Goal: Communication & Community: Answer question/provide support

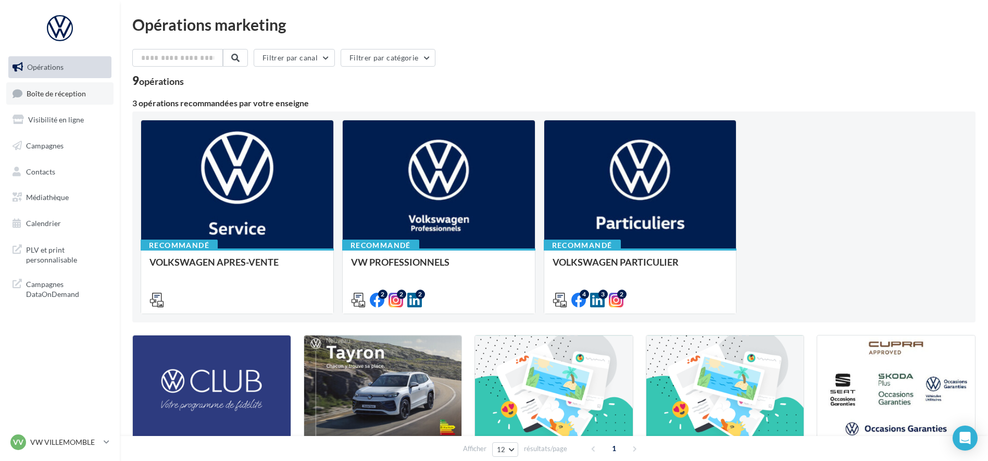
click at [73, 84] on link "Boîte de réception" at bounding box center [59, 93] width 107 height 22
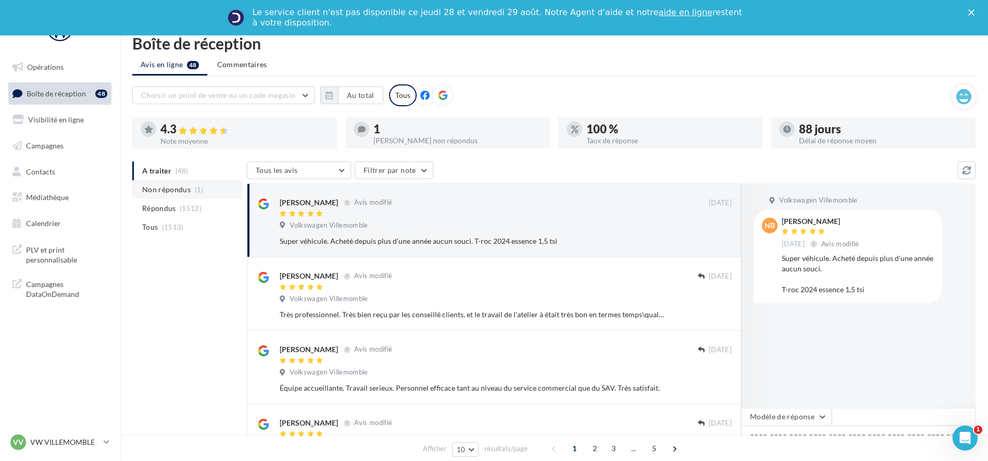
click at [180, 196] on li "Non répondus (1)" at bounding box center [187, 189] width 110 height 19
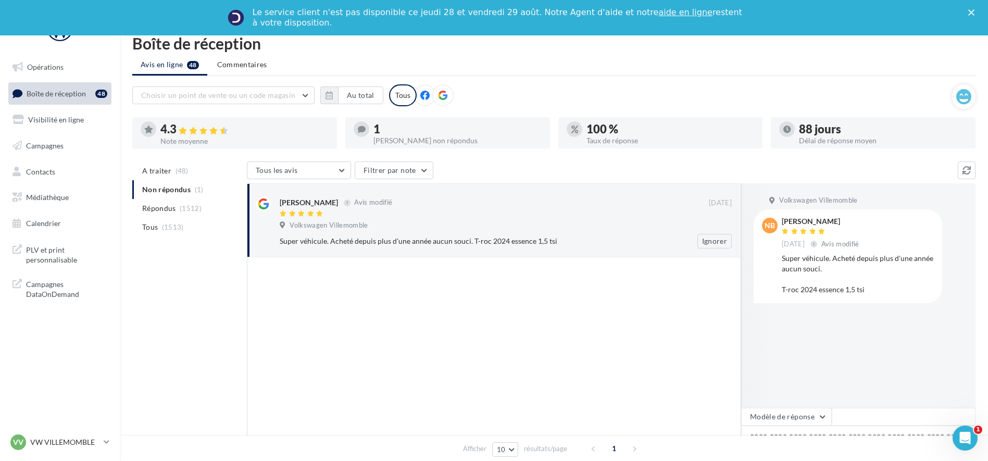
click at [354, 229] on span "Volkswagen Villemomble" at bounding box center [329, 225] width 78 height 9
click at [595, 215] on div at bounding box center [494, 214] width 429 height 9
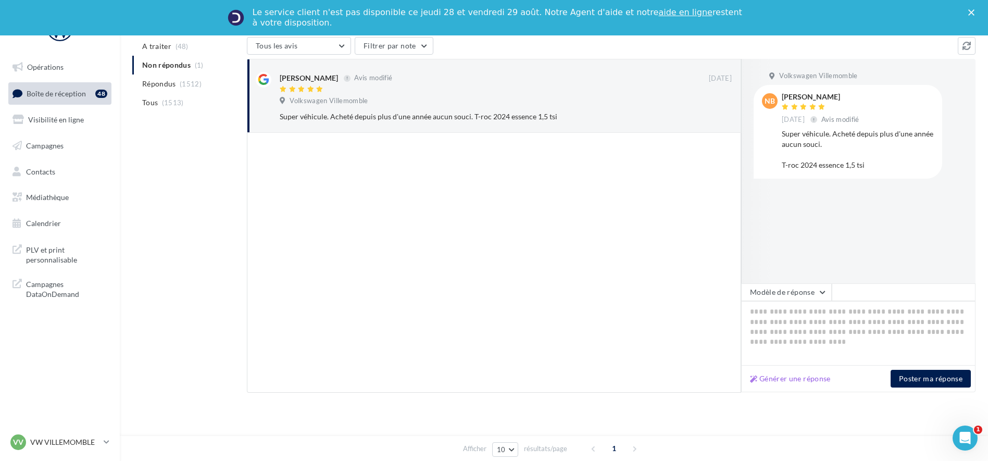
scroll to position [130, 0]
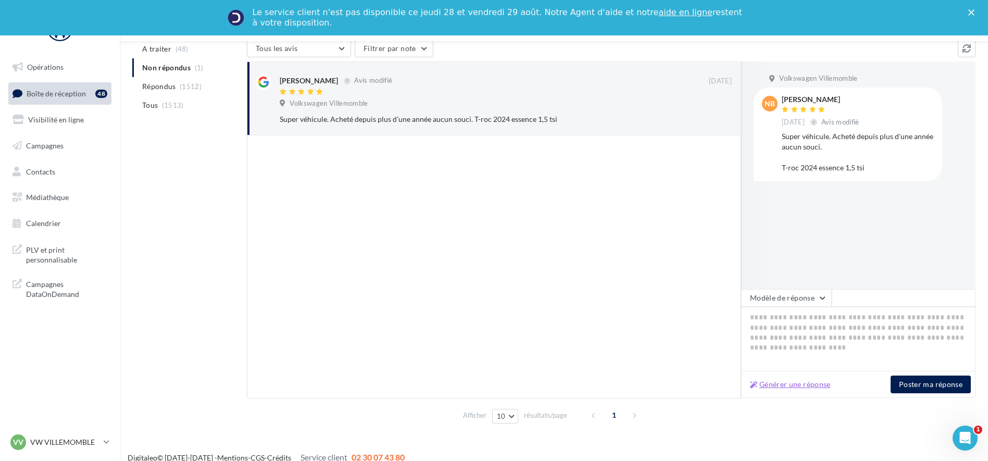
click at [780, 384] on button "Générer une réponse" at bounding box center [790, 384] width 89 height 12
type textarea "**********"
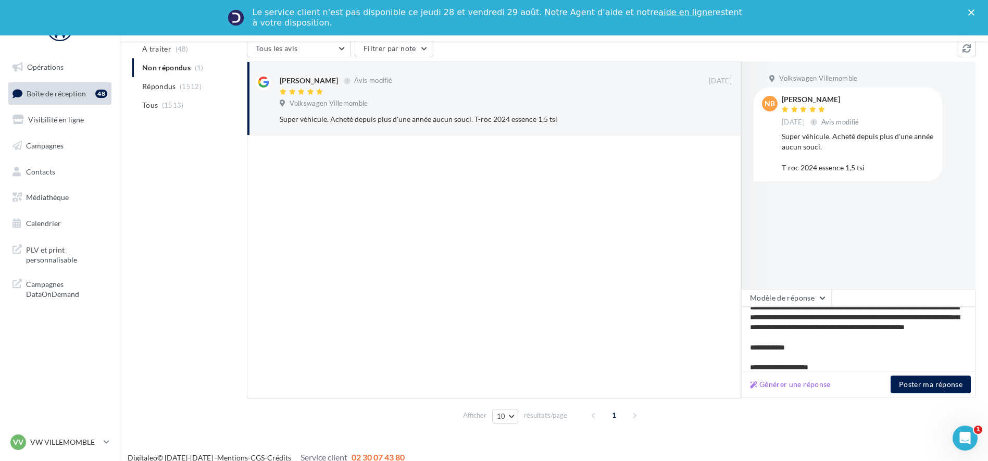
scroll to position [45, 0]
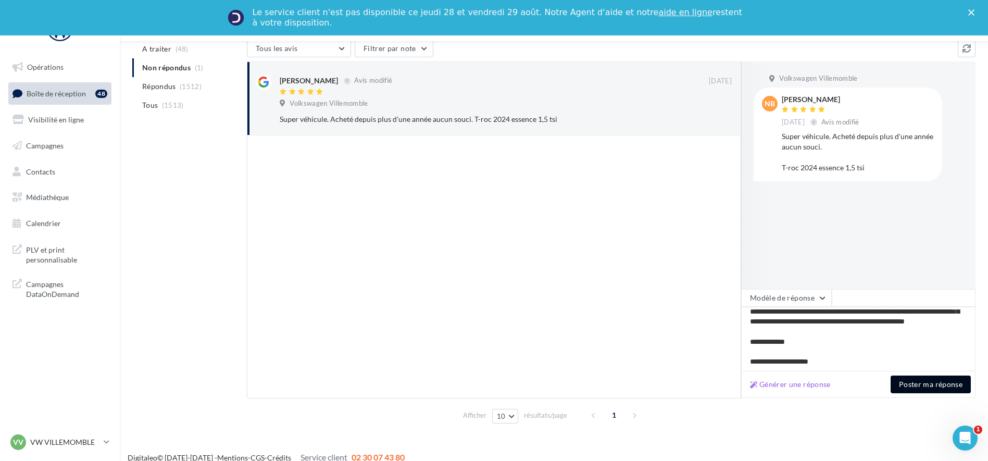
click at [899, 380] on button "Poster ma réponse" at bounding box center [931, 384] width 80 height 18
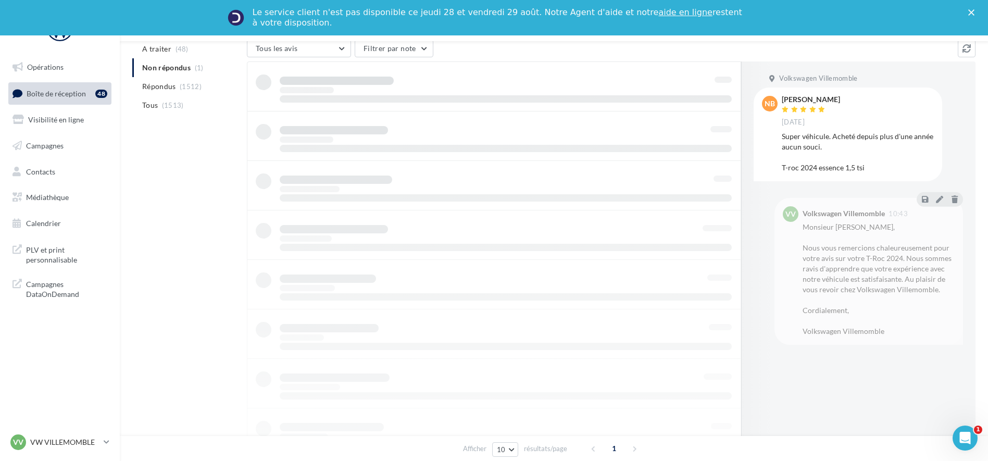
scroll to position [0, 0]
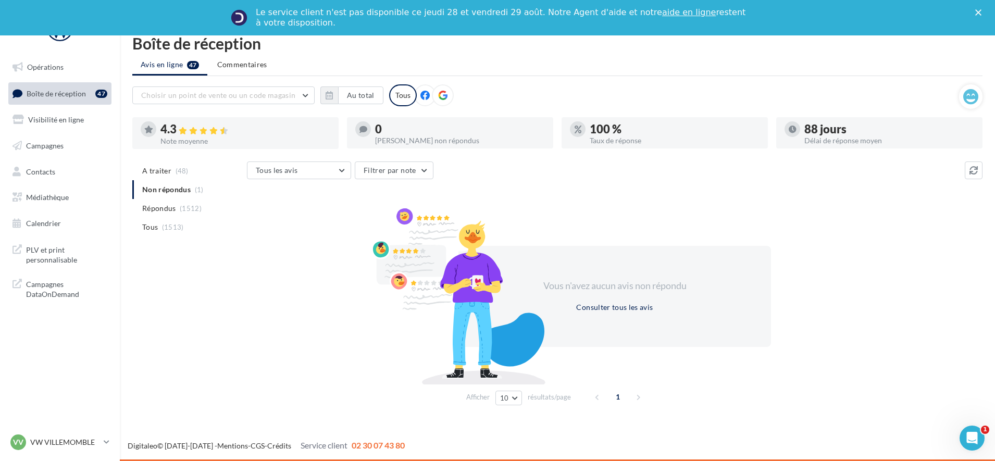
click at [172, 184] on ul "A traiter (48) Non répondus (1) Répondus (1512) Tous (1513)" at bounding box center [187, 198] width 110 height 75
click at [170, 177] on li "A traiter (48)" at bounding box center [187, 170] width 110 height 19
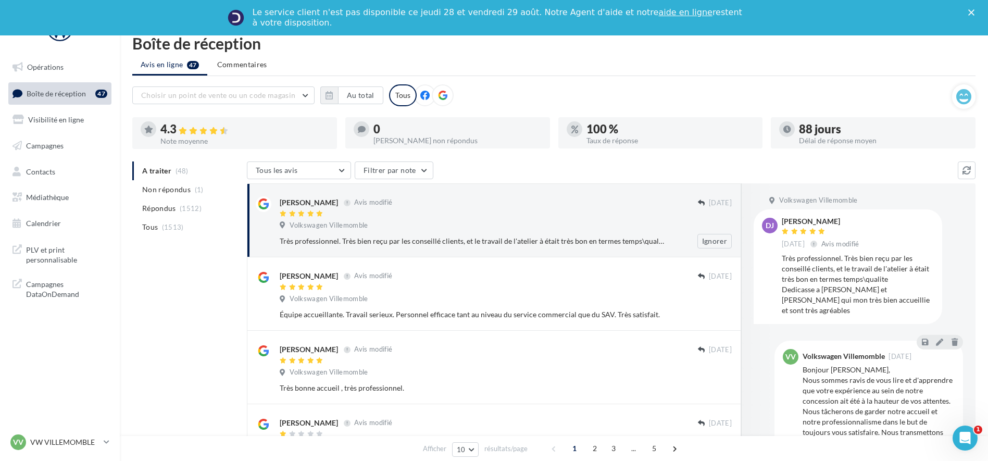
click at [430, 217] on div at bounding box center [489, 214] width 418 height 9
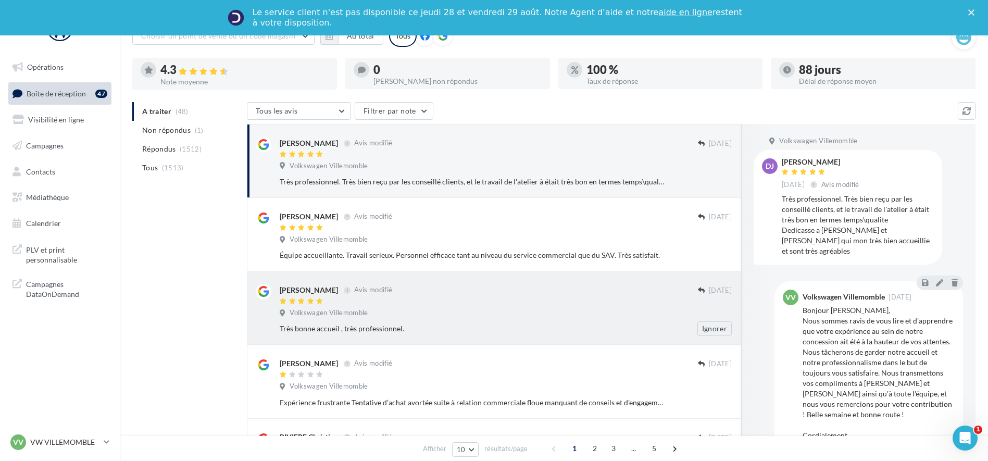
scroll to position [130, 0]
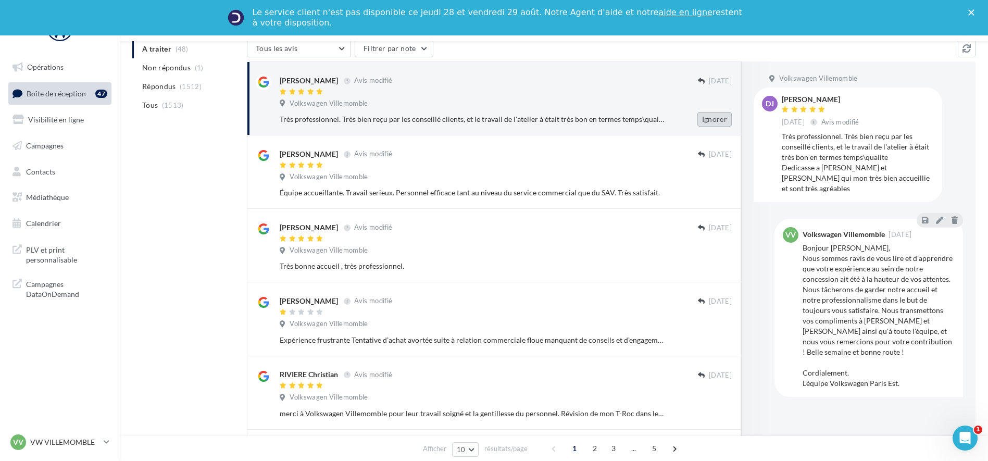
click at [714, 117] on button "Ignorer" at bounding box center [714, 119] width 34 height 15
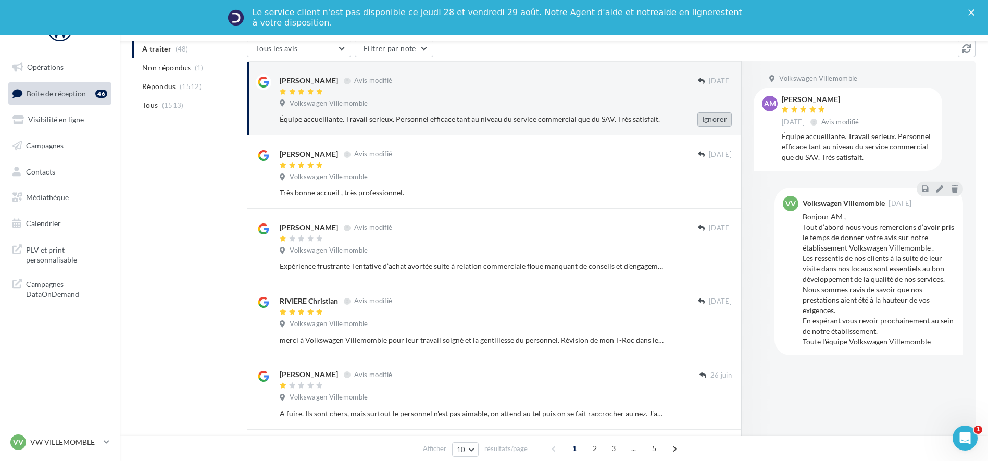
click at [710, 123] on button "Ignorer" at bounding box center [714, 119] width 34 height 15
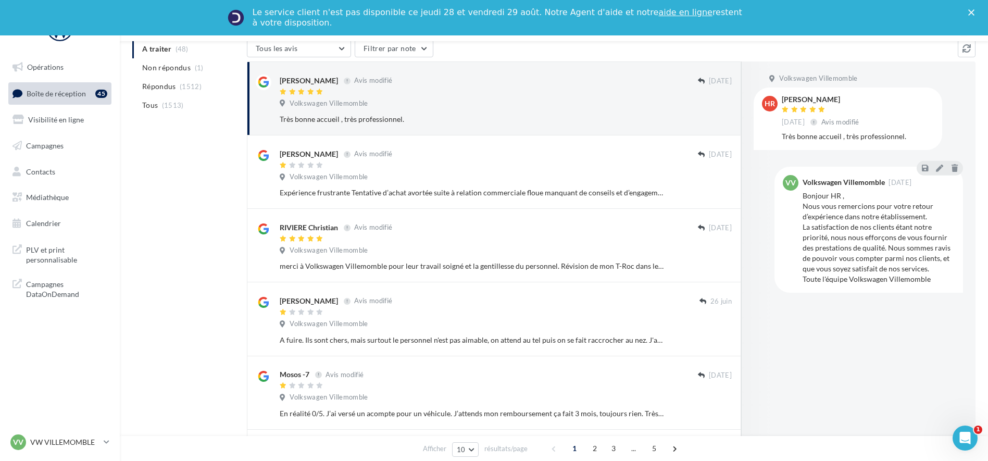
click at [709, 123] on button "Ignorer" at bounding box center [714, 119] width 34 height 15
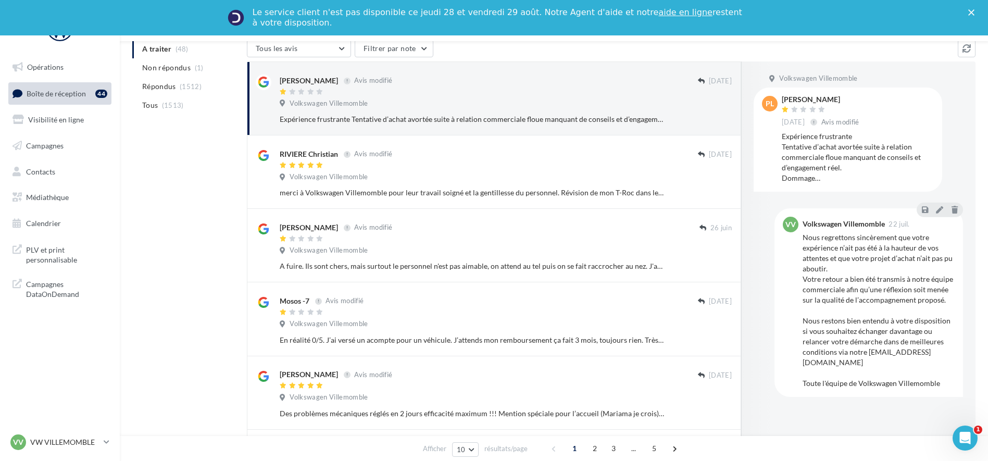
click at [709, 123] on button "Ignorer" at bounding box center [714, 119] width 34 height 15
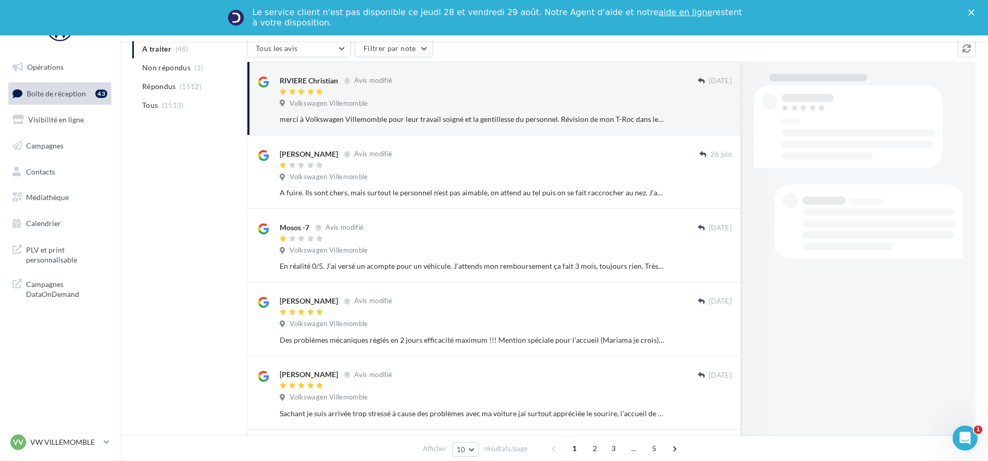
click at [709, 123] on button "Ignorer" at bounding box center [714, 119] width 34 height 15
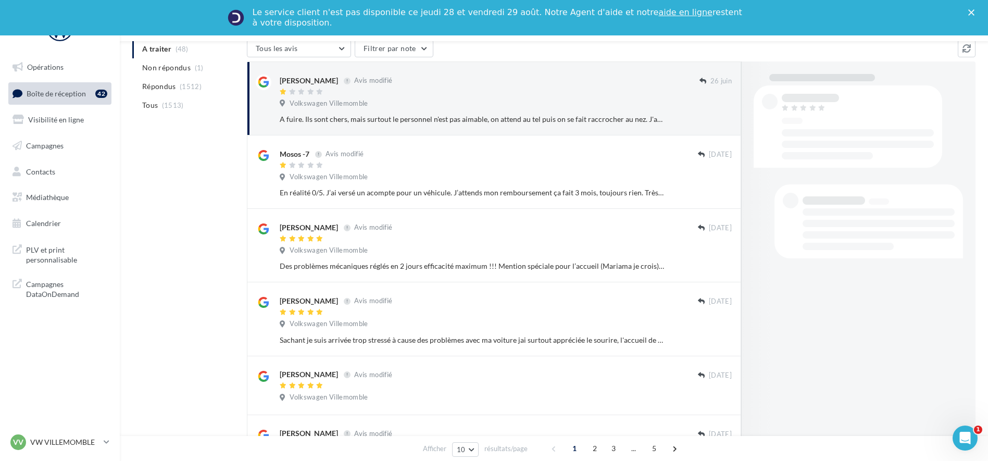
click at [709, 123] on button "Ignorer" at bounding box center [714, 119] width 34 height 15
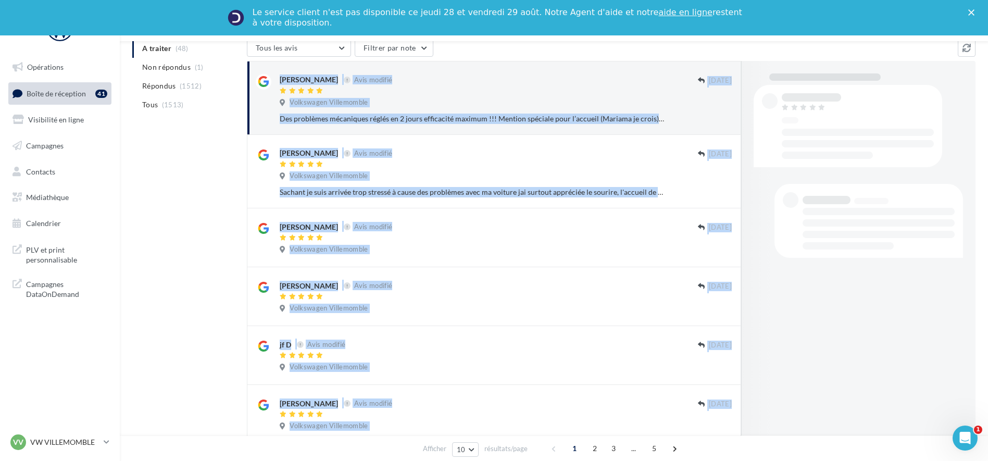
click at [709, 123] on button "Ignorer" at bounding box center [714, 118] width 34 height 15
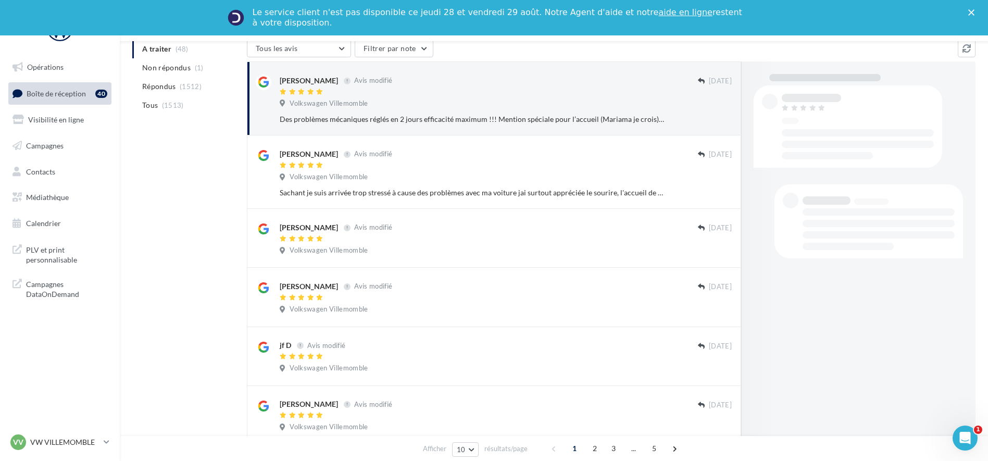
click at [709, 123] on div "Ignorer" at bounding box center [706, 119] width 68 height 15
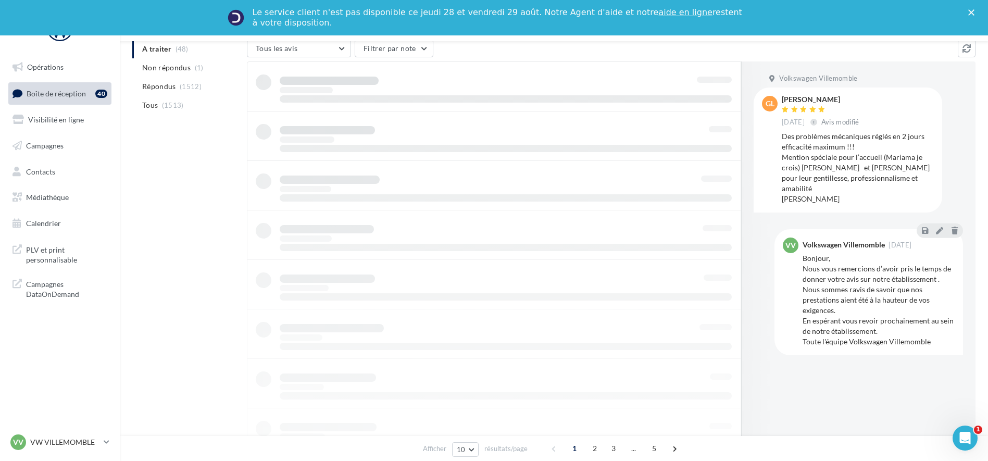
click at [709, 123] on div at bounding box center [494, 308] width 494 height 495
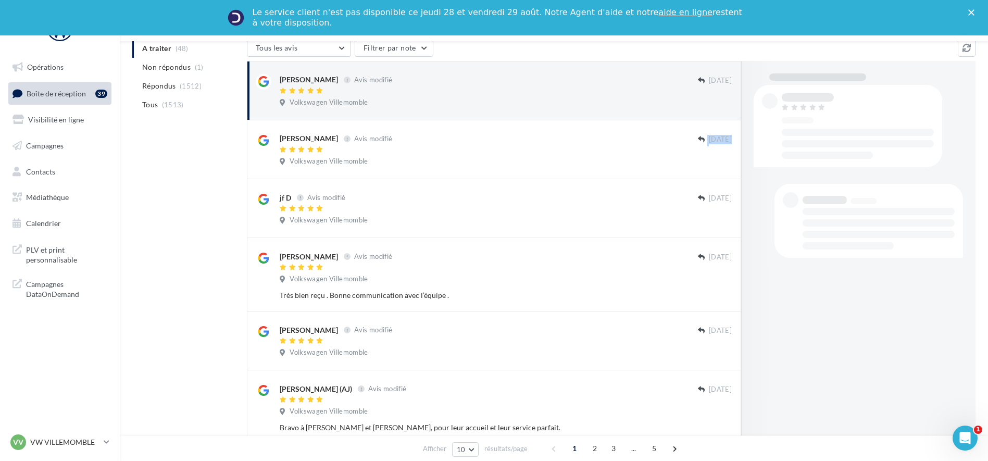
click at [709, 123] on div "[PERSON_NAME] Avis modifié [DATE] Volkswagen Villemomble Ignorer" at bounding box center [494, 149] width 494 height 59
click at [709, 123] on div "[PERSON_NAME] Avis modifié [DATE] Volkswagen Villemomble Ignorer" at bounding box center [494, 150] width 494 height 59
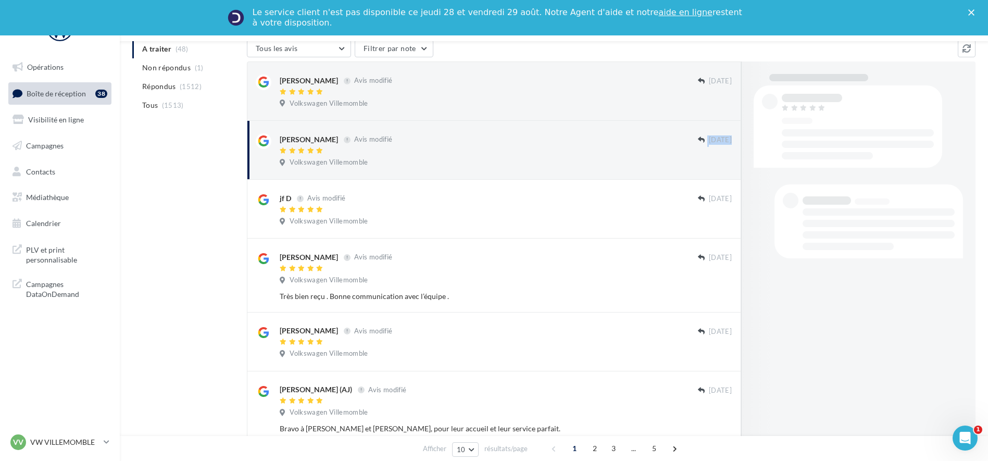
click at [709, 123] on div "[PERSON_NAME] Avis modifié [DATE] Volkswagen Villemomble Ignorer" at bounding box center [494, 150] width 494 height 59
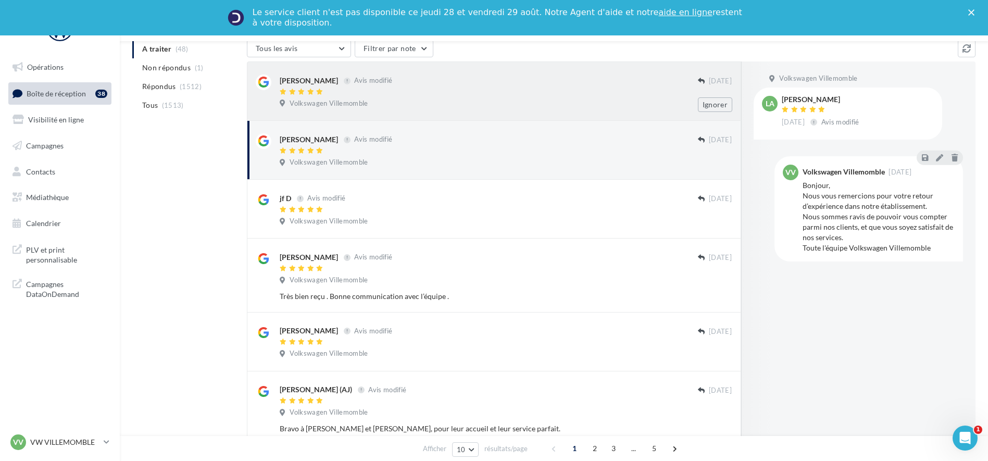
click at [709, 112] on div "Ignorer" at bounding box center [715, 104] width 51 height 31
click at [709, 109] on button "Ignorer" at bounding box center [715, 104] width 34 height 15
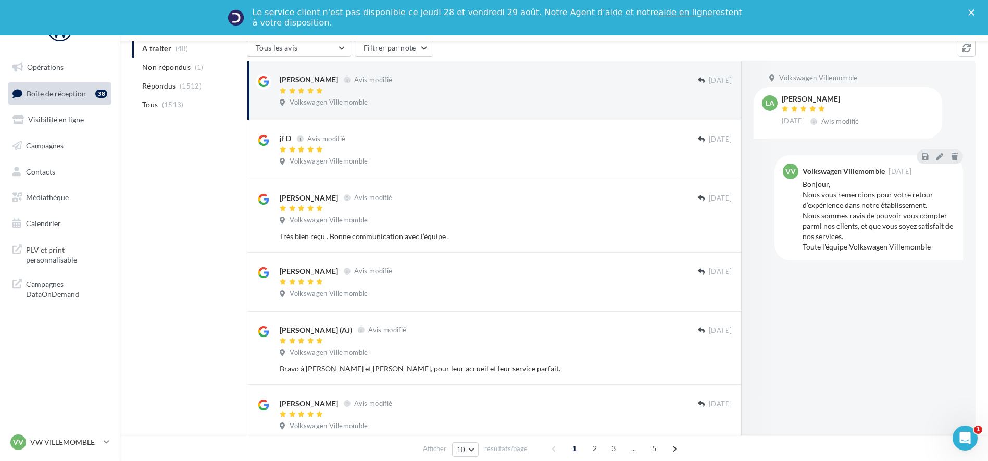
click at [709, 109] on button "Ignorer" at bounding box center [715, 104] width 34 height 15
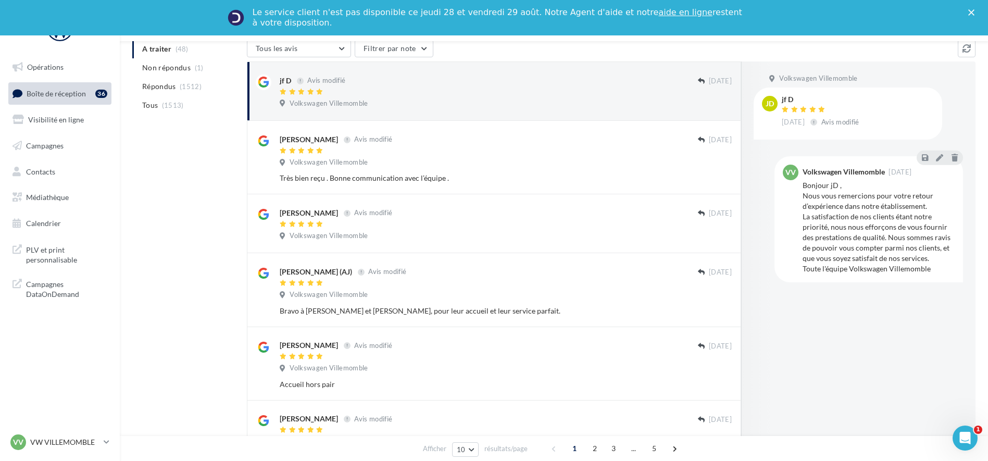
click at [709, 109] on button "Ignorer" at bounding box center [715, 104] width 34 height 15
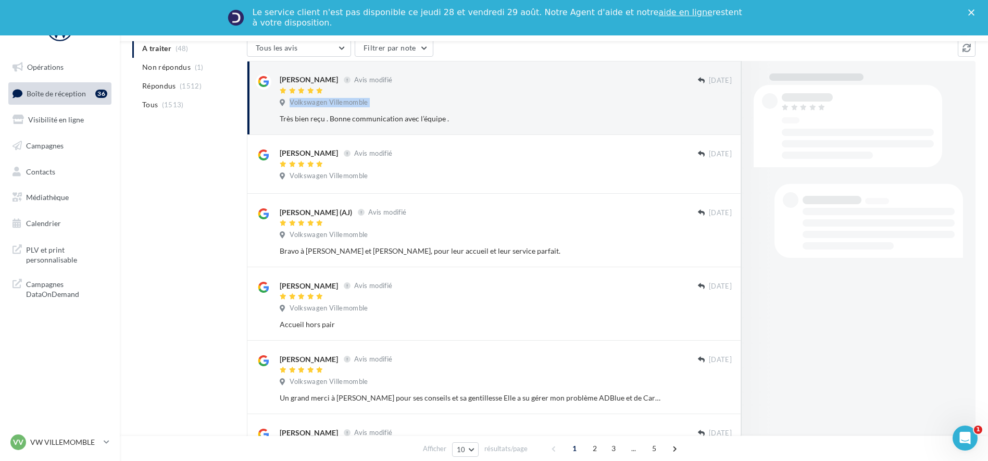
click at [709, 109] on div "Volkswagen Villemomble" at bounding box center [506, 103] width 452 height 11
click at [709, 109] on div "Volkswagen Villemomble" at bounding box center [506, 104] width 452 height 11
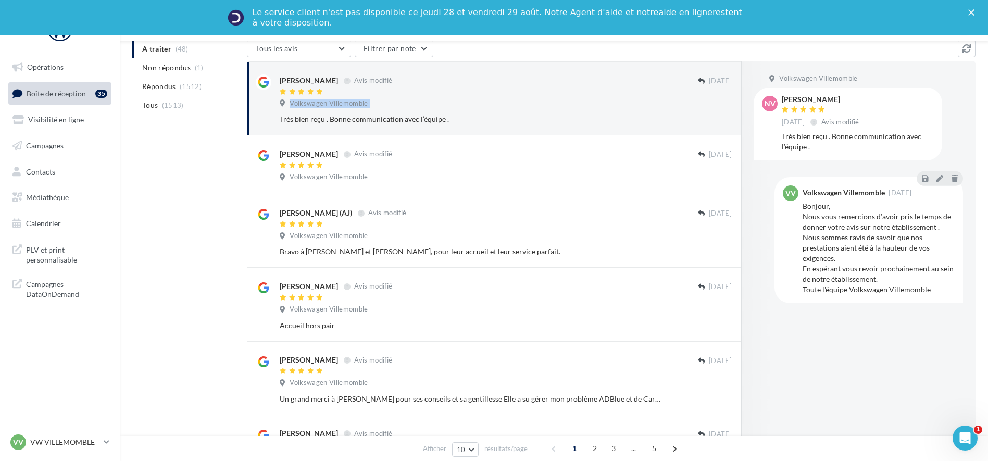
click at [709, 109] on div "Volkswagen Villemomble" at bounding box center [506, 104] width 452 height 11
click at [708, 125] on button "Ignorer" at bounding box center [714, 119] width 34 height 15
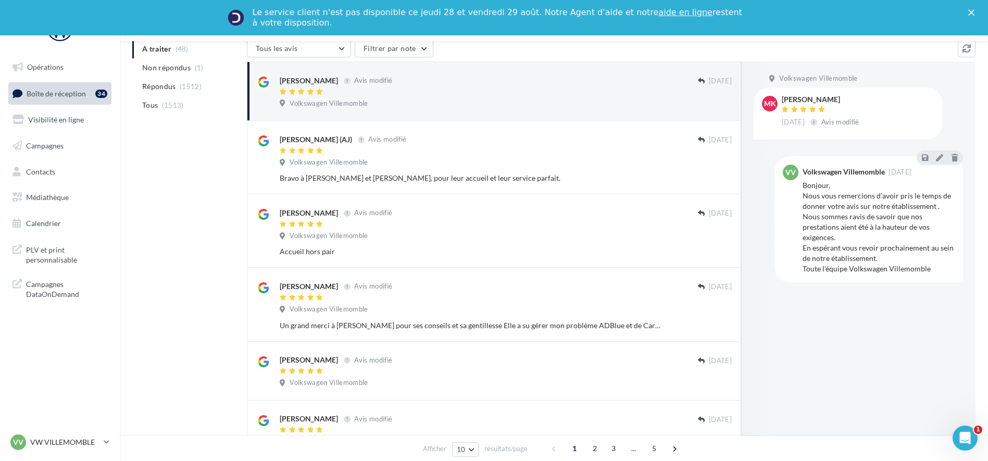
click at [708, 125] on div "[PERSON_NAME] (AJ) Avis modifié [DATE] Volkswagen Villemomble Bravo à [PERSON_N…" at bounding box center [494, 157] width 494 height 73
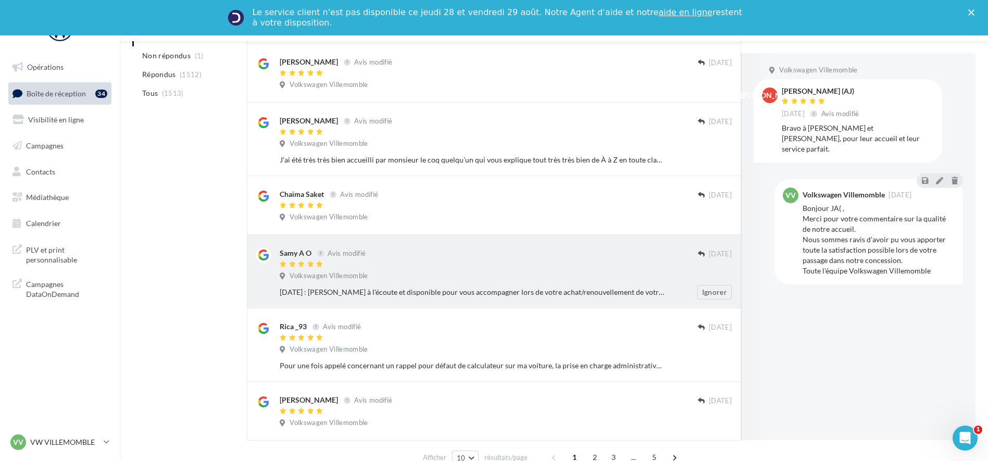
scroll to position [482, 0]
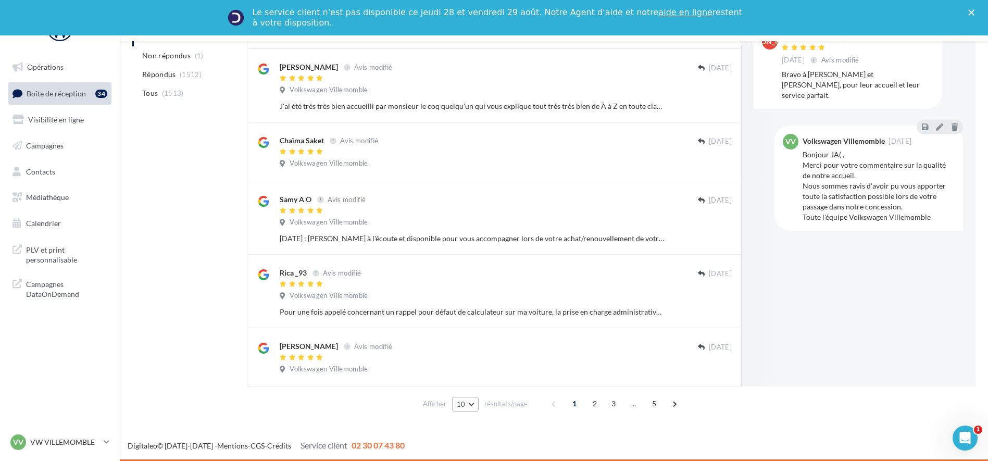
click at [473, 401] on button "10" at bounding box center [465, 404] width 27 height 15
click at [468, 381] on span "50" at bounding box center [464, 385] width 8 height 8
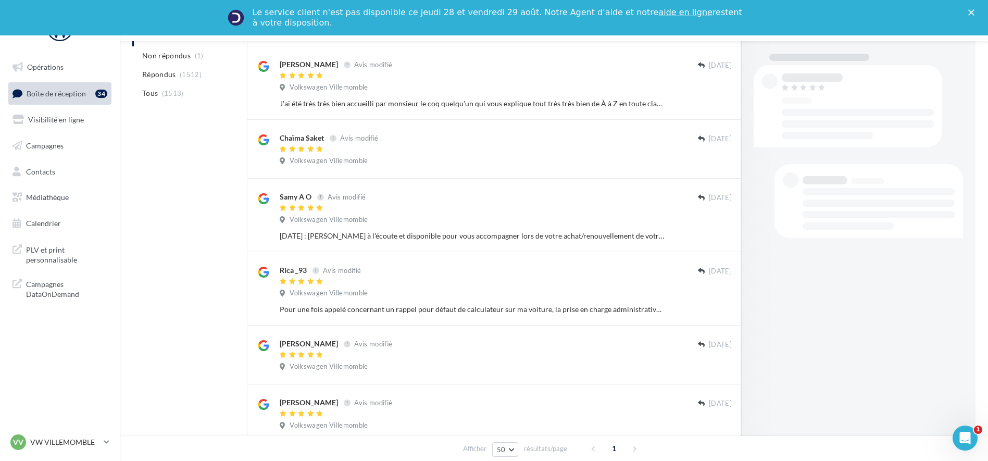
scroll to position [495, 0]
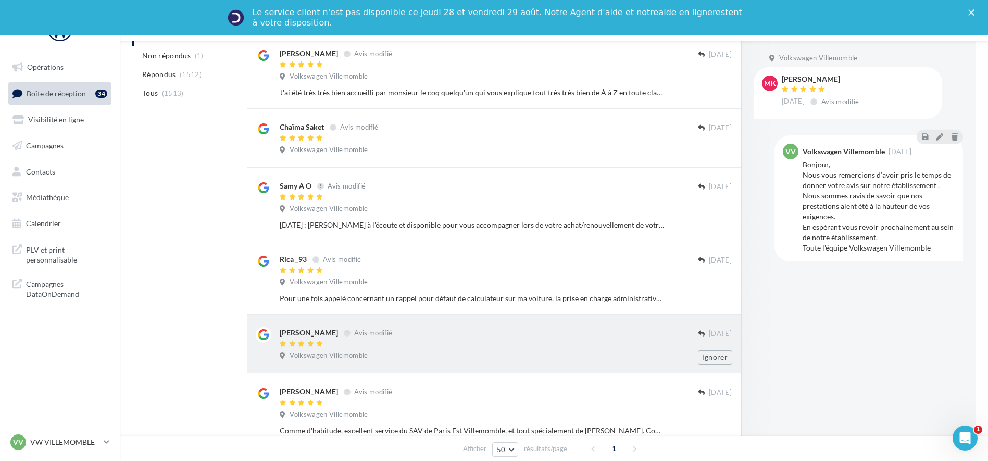
click at [719, 365] on div "Ignorer" at bounding box center [715, 357] width 51 height 31
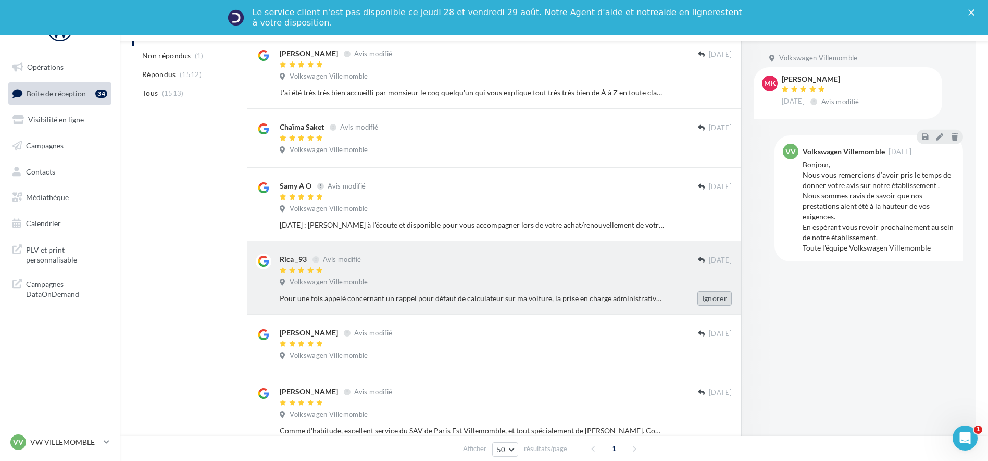
click at [709, 302] on button "Ignorer" at bounding box center [714, 298] width 34 height 15
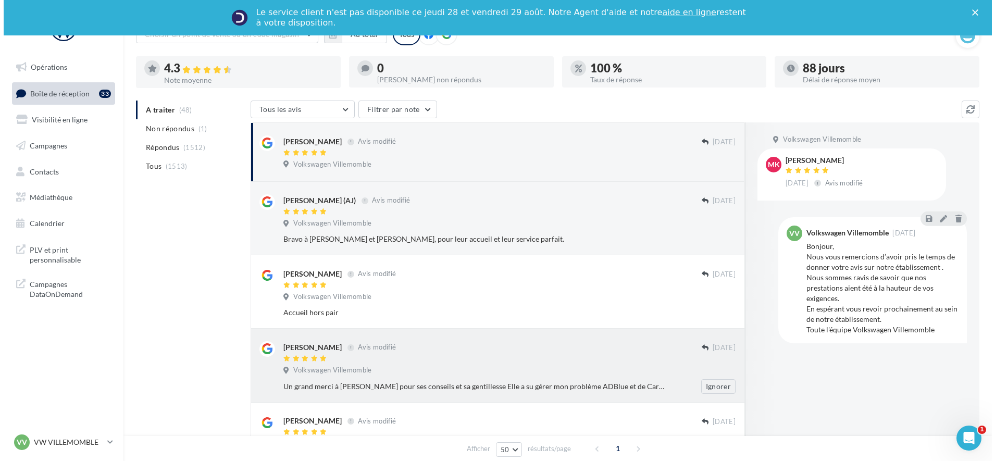
scroll to position [0, 0]
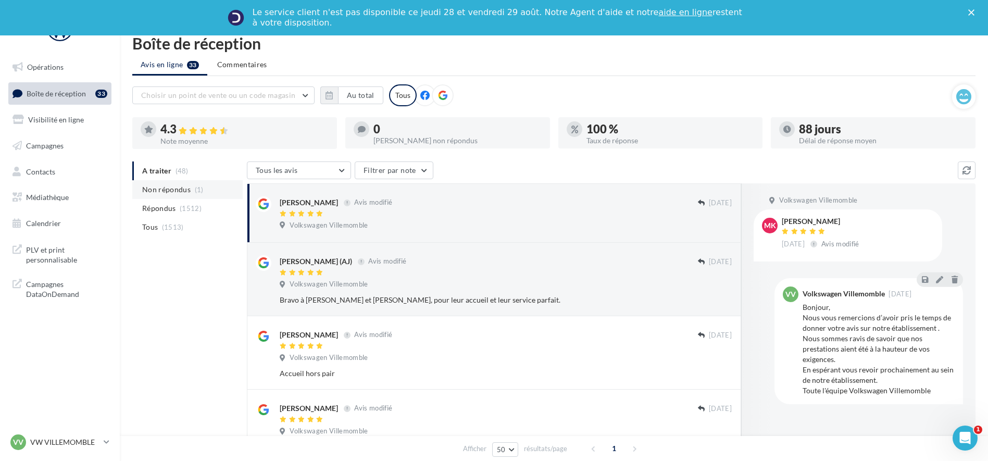
click at [166, 193] on span "Non répondus" at bounding box center [166, 189] width 48 height 10
